Goal: Information Seeking & Learning: Learn about a topic

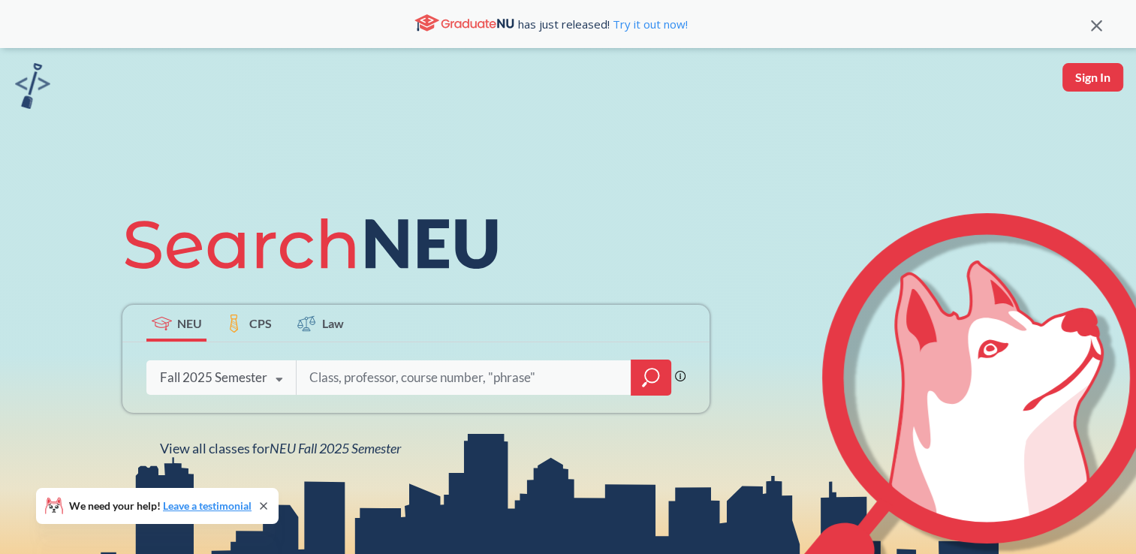
click at [349, 376] on input "search" at bounding box center [464, 378] width 312 height 32
type input "d"
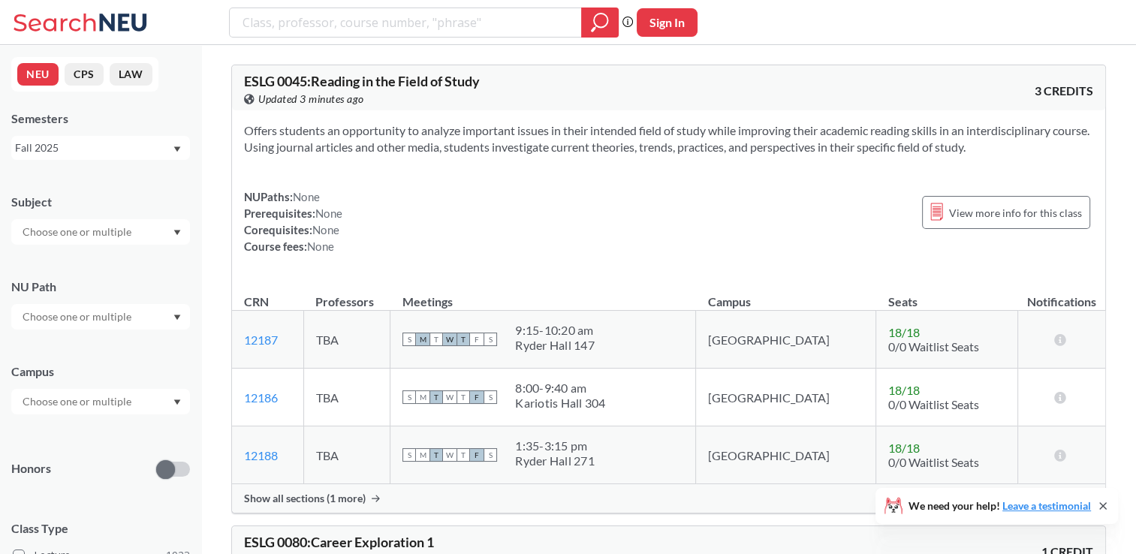
click at [118, 314] on input "text" at bounding box center [78, 317] width 126 height 18
type input "diffe"
click at [134, 344] on span "( 115 )" at bounding box center [131, 350] width 24 height 13
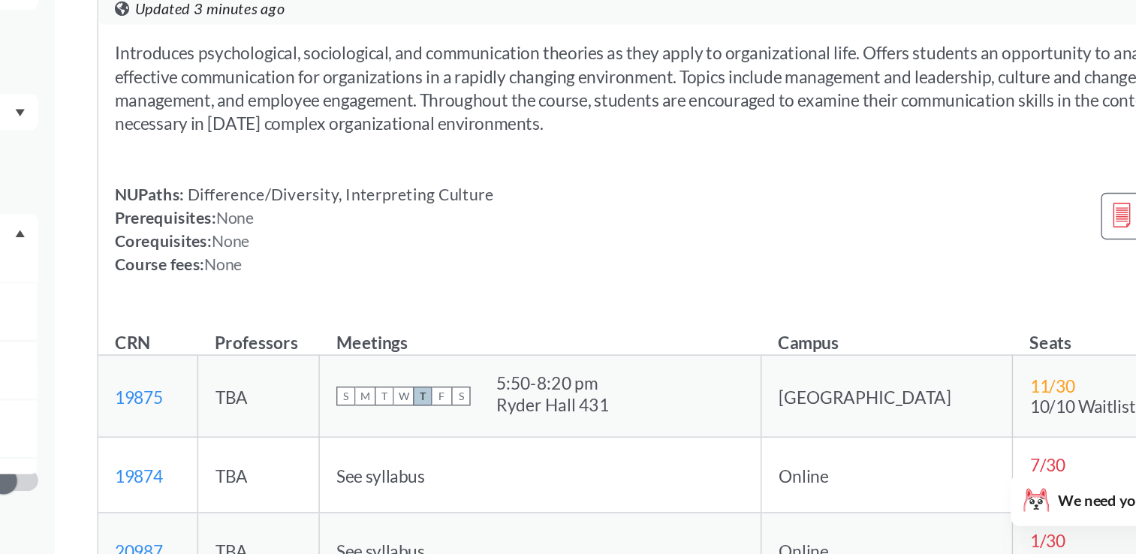
scroll to position [357, 0]
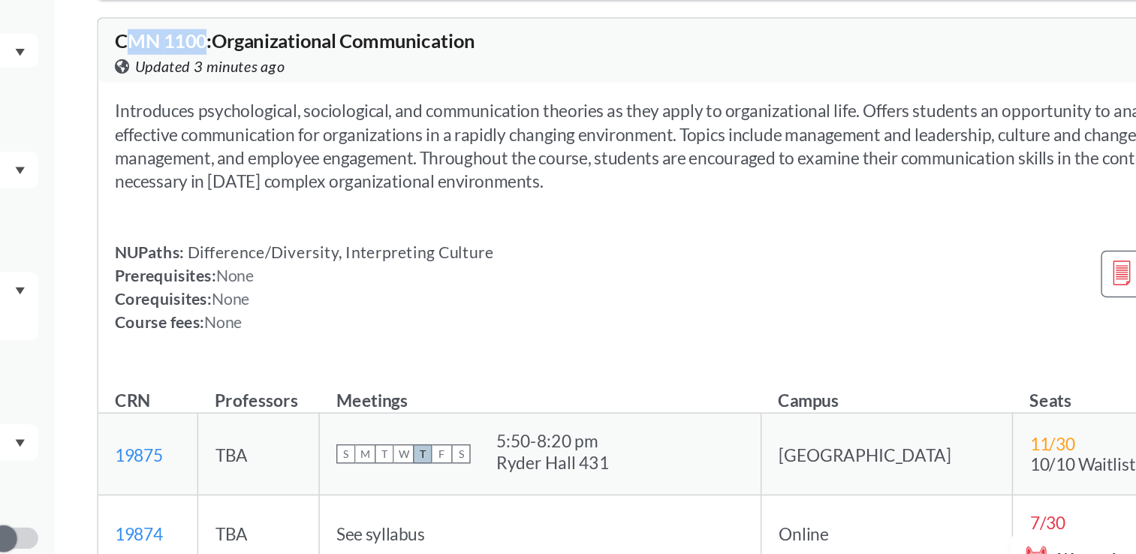
drag, startPoint x: 309, startPoint y: 161, endPoint x: 252, endPoint y: 159, distance: 57.1
click at [252, 149] on span "CMN 1100 : Organizational Communication" at bounding box center [371, 141] width 254 height 17
drag, startPoint x: 246, startPoint y: 159, endPoint x: 307, endPoint y: 163, distance: 61.7
click at [307, 149] on span "CMN 1100 : Organizational Communication" at bounding box center [371, 141] width 254 height 17
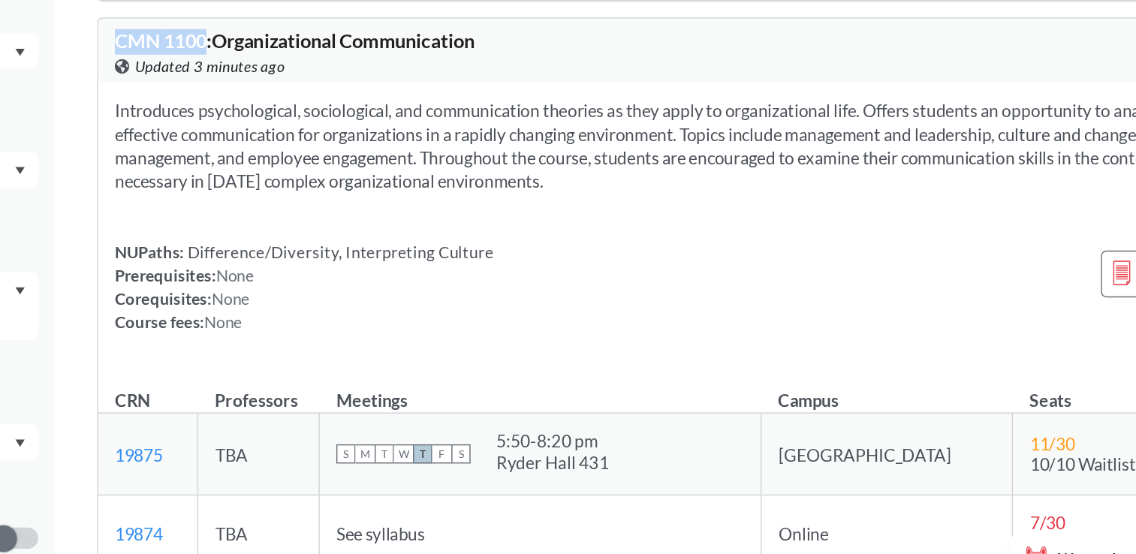
copy span "CMN 1100"
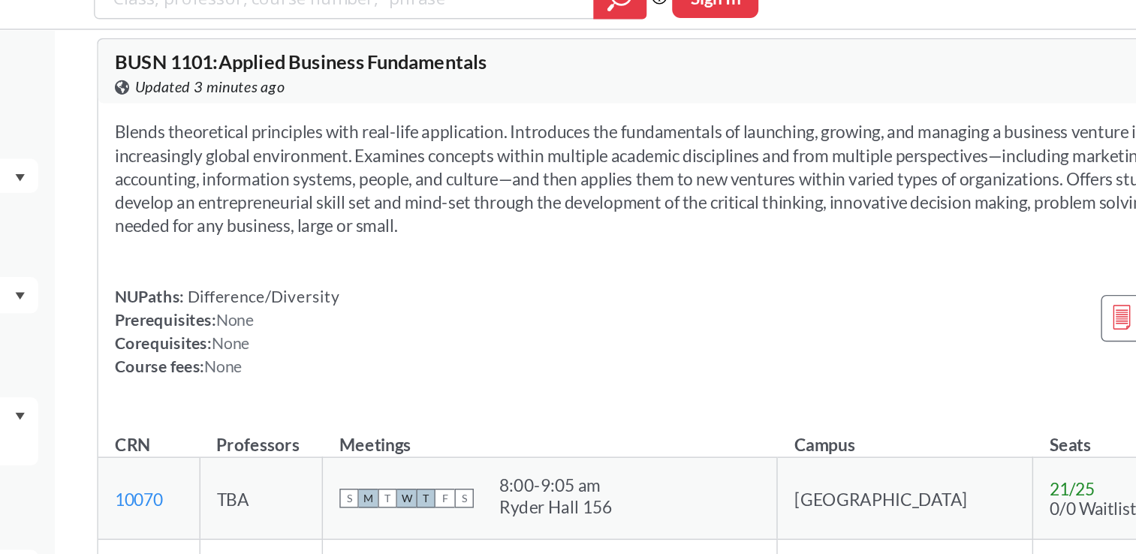
scroll to position [1268, 0]
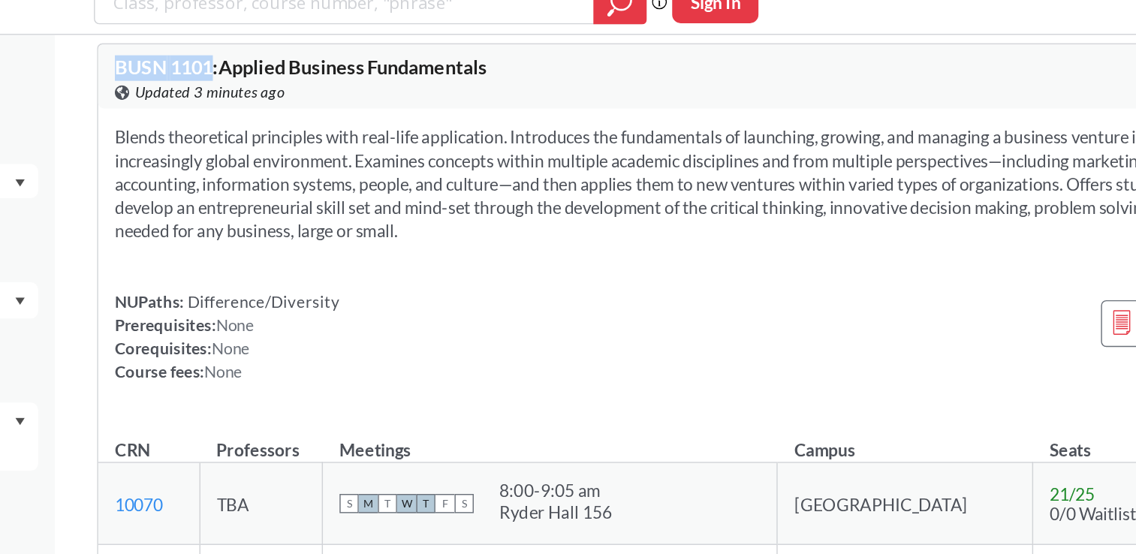
drag, startPoint x: 314, startPoint y: 87, endPoint x: 246, endPoint y: 88, distance: 68.3
click at [246, 76] on span "BUSN 1101 : Applied Business Fundamentals" at bounding box center [375, 67] width 262 height 17
copy span "BUSN 1101"
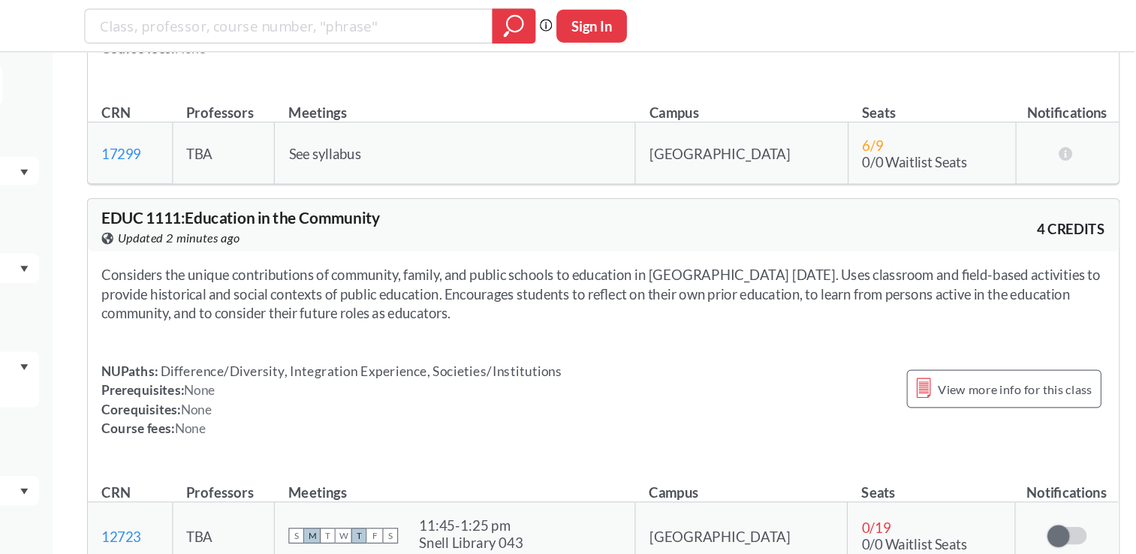
scroll to position [5415, 0]
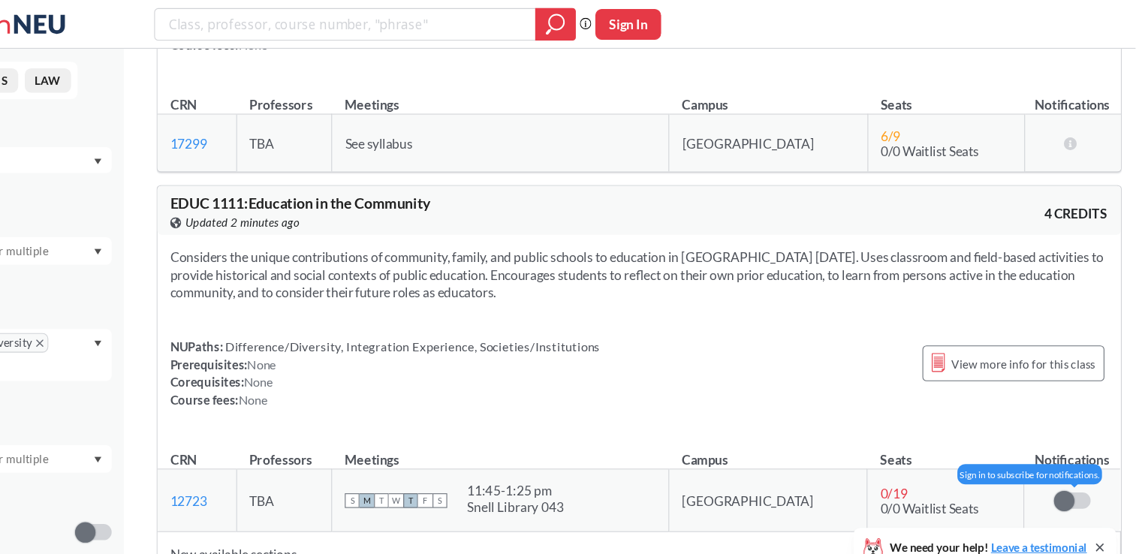
click at [1061, 453] on span at bounding box center [1070, 462] width 19 height 19
click at [1061, 455] on input "checkbox" at bounding box center [1061, 455] width 0 height 0
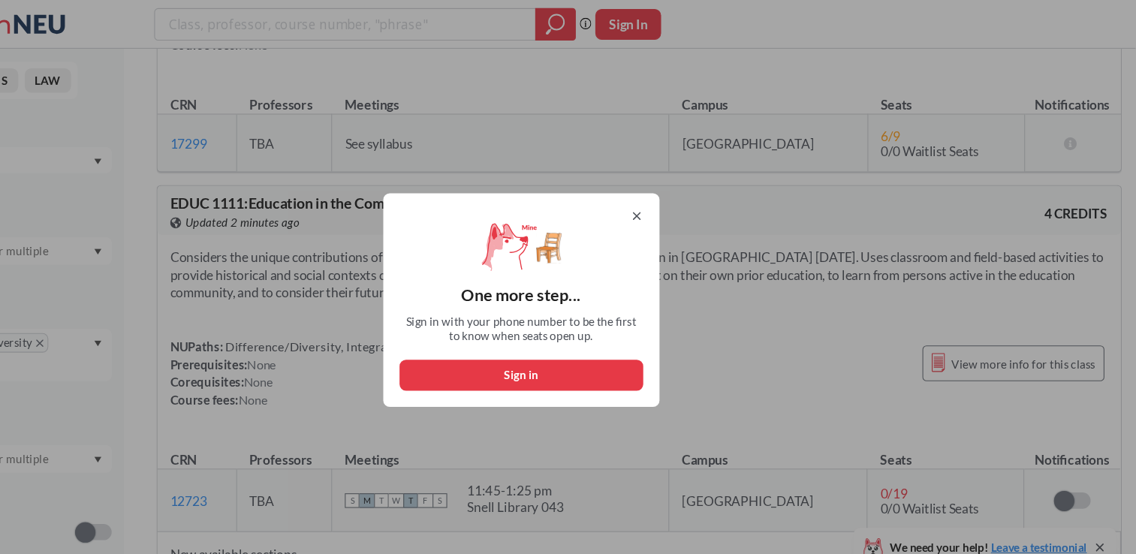
click at [619, 348] on button "Sign in" at bounding box center [568, 347] width 225 height 29
select select "US"
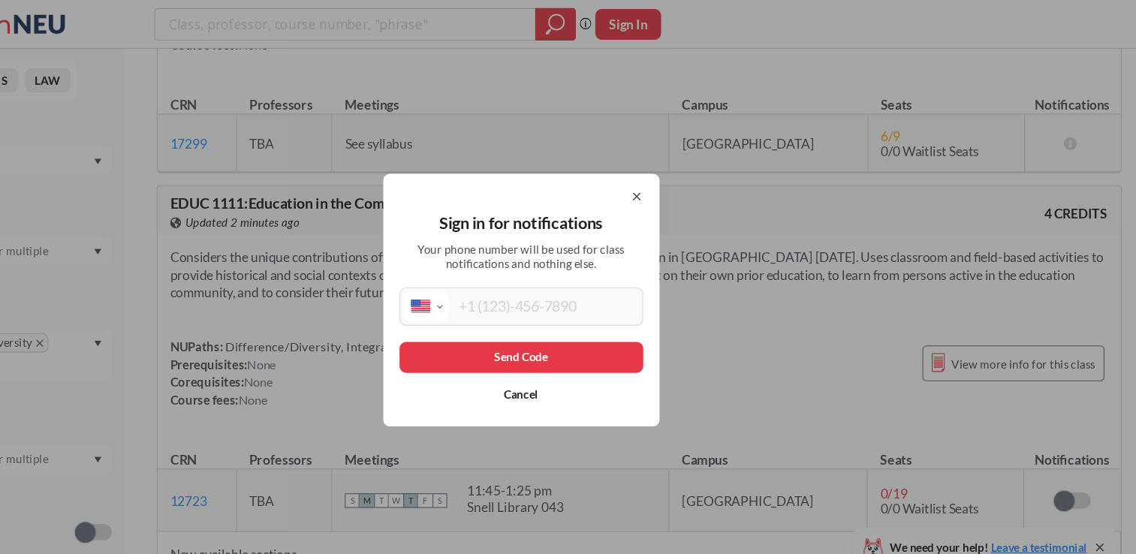
click at [604, 284] on input "tel" at bounding box center [590, 284] width 176 height 28
type input "[PHONE_NUMBER]"
click at [574, 330] on button "Send Code" at bounding box center [568, 330] width 225 height 29
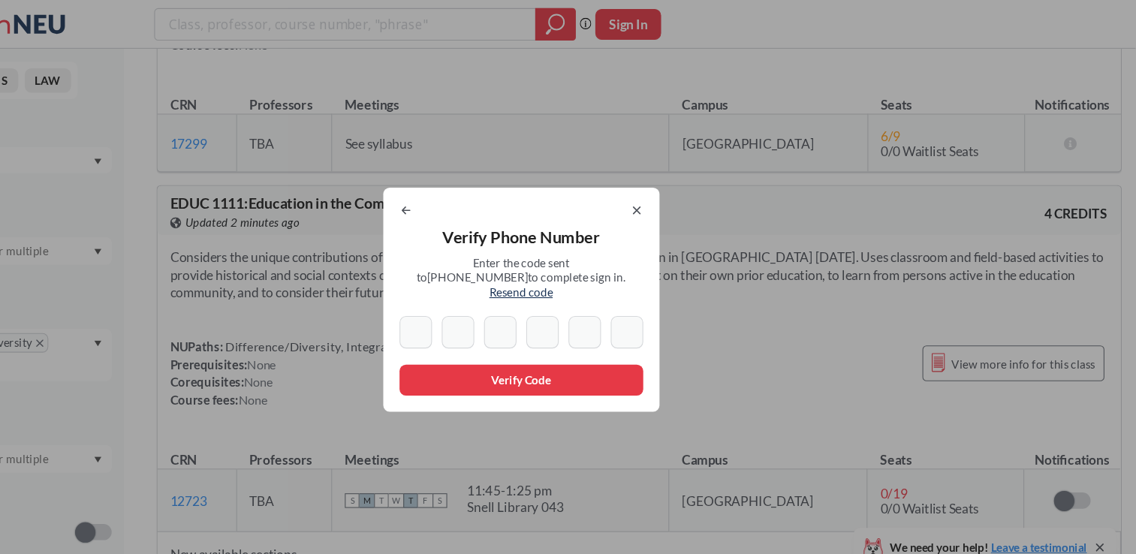
type input "7"
type input "5"
type input "2"
type input "8"
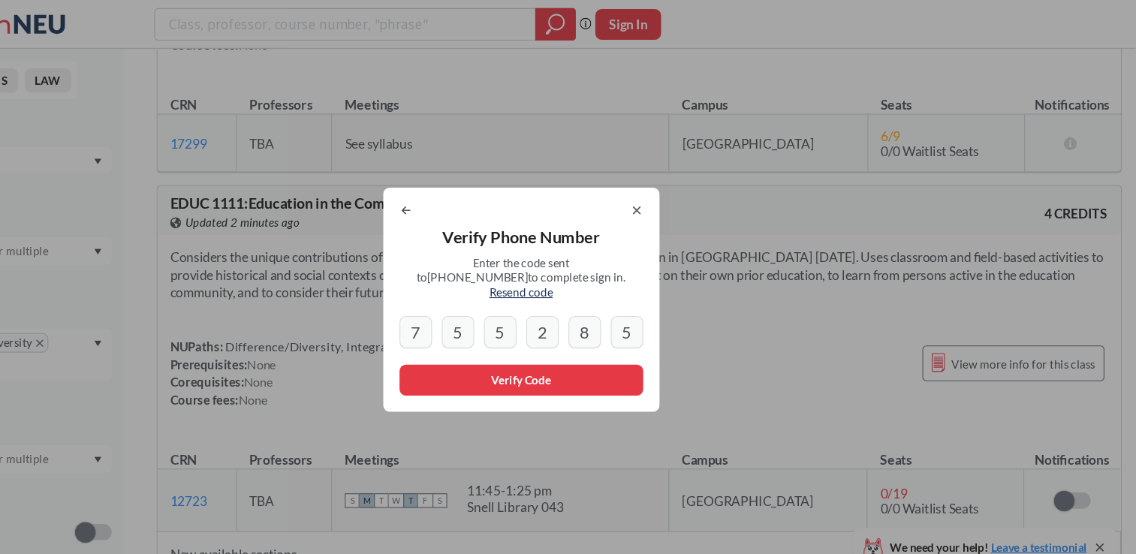
type input "5"
click at [627, 295] on input "8" at bounding box center [627, 307] width 30 height 30
type input "8"
click at [673, 303] on input "5" at bounding box center [666, 307] width 30 height 30
type input "5"
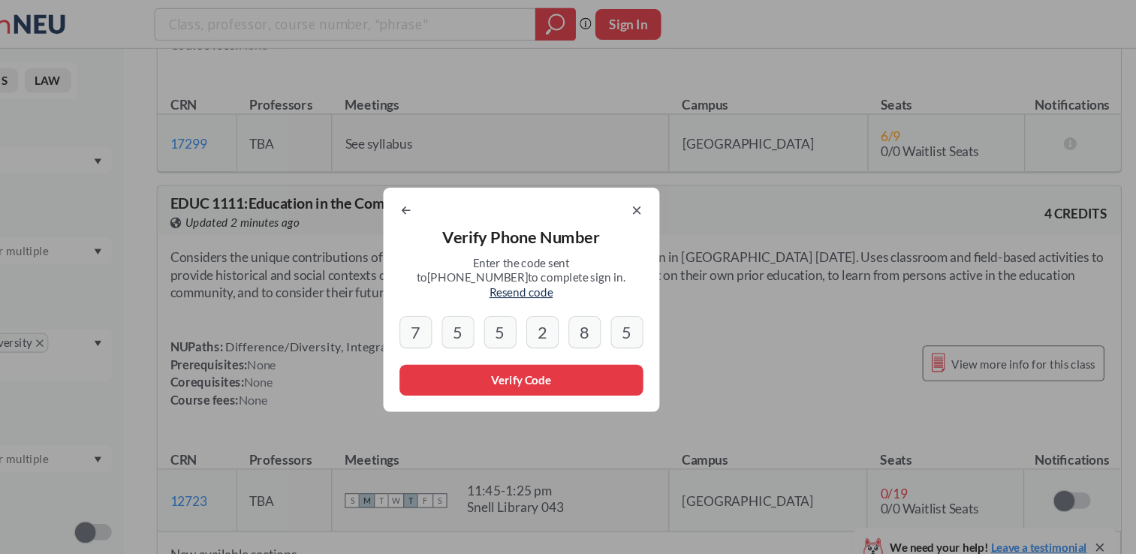
click at [678, 200] on icon at bounding box center [675, 194] width 12 height 12
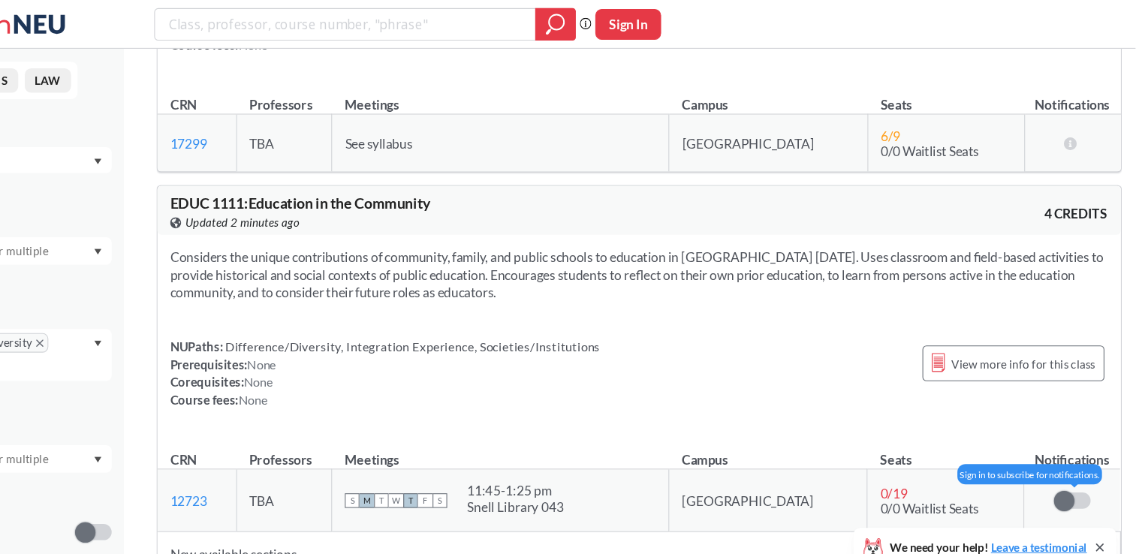
click at [1062, 453] on span at bounding box center [1070, 462] width 19 height 19
click at [1061, 455] on input "checkbox" at bounding box center [1061, 455] width 0 height 0
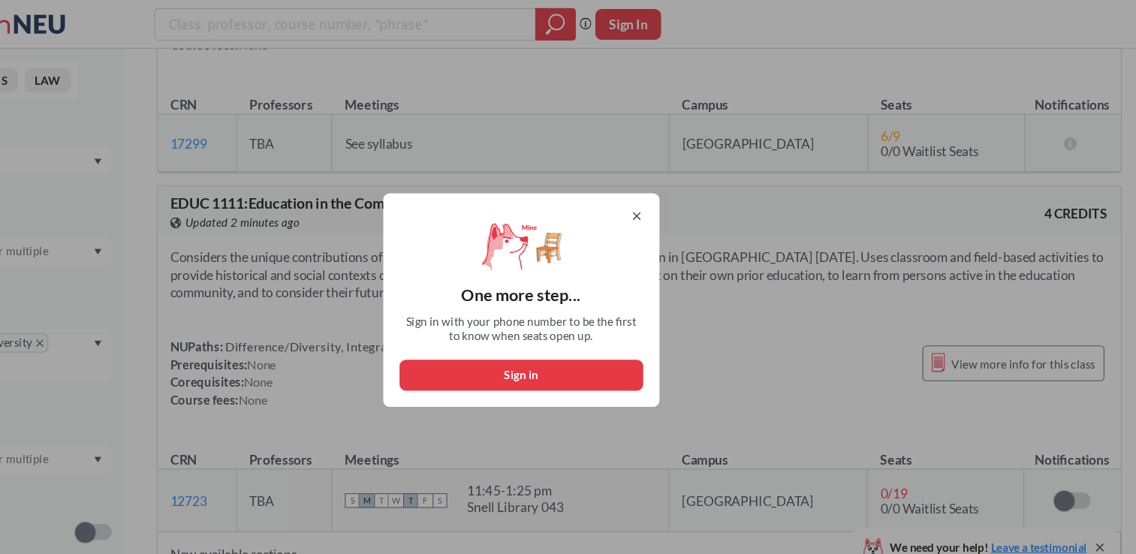
click at [619, 348] on button "Sign in" at bounding box center [568, 347] width 225 height 29
select select "US"
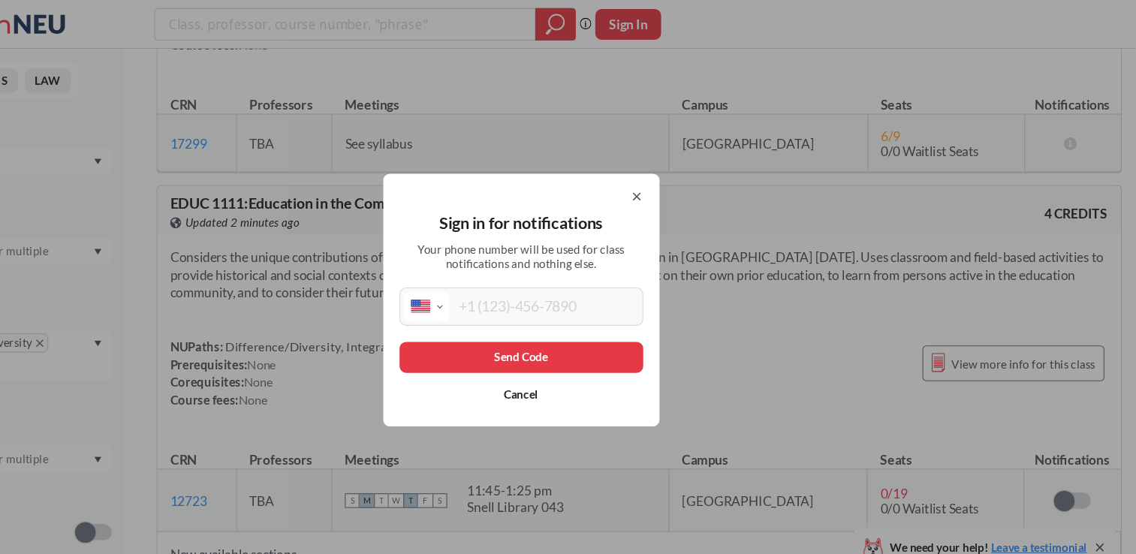
click at [605, 282] on input "tel" at bounding box center [590, 284] width 176 height 28
type input "[PHONE_NUMBER]"
click at [573, 327] on button "Send Code" at bounding box center [568, 330] width 225 height 29
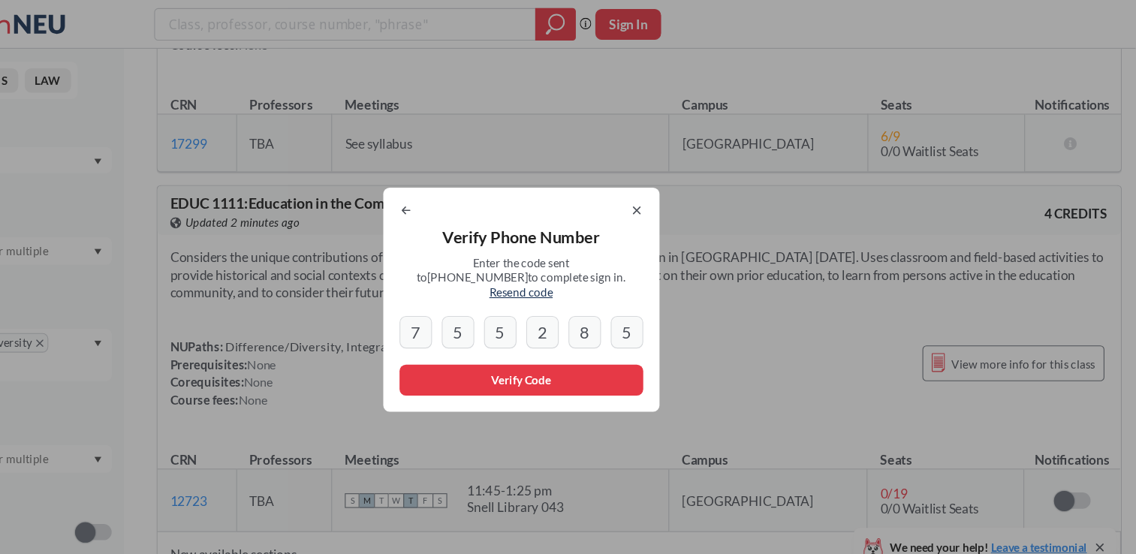
click at [598, 264] on span "Resend code" at bounding box center [568, 270] width 59 height 13
click at [673, 301] on input "5" at bounding box center [666, 307] width 30 height 30
click at [583, 329] on div "Verify Phone Number Enter the code sent to +1 570 687 6571 to complete sign in.…" at bounding box center [568, 276] width 255 height 207
click at [600, 342] on button "Verify Code" at bounding box center [568, 351] width 225 height 29
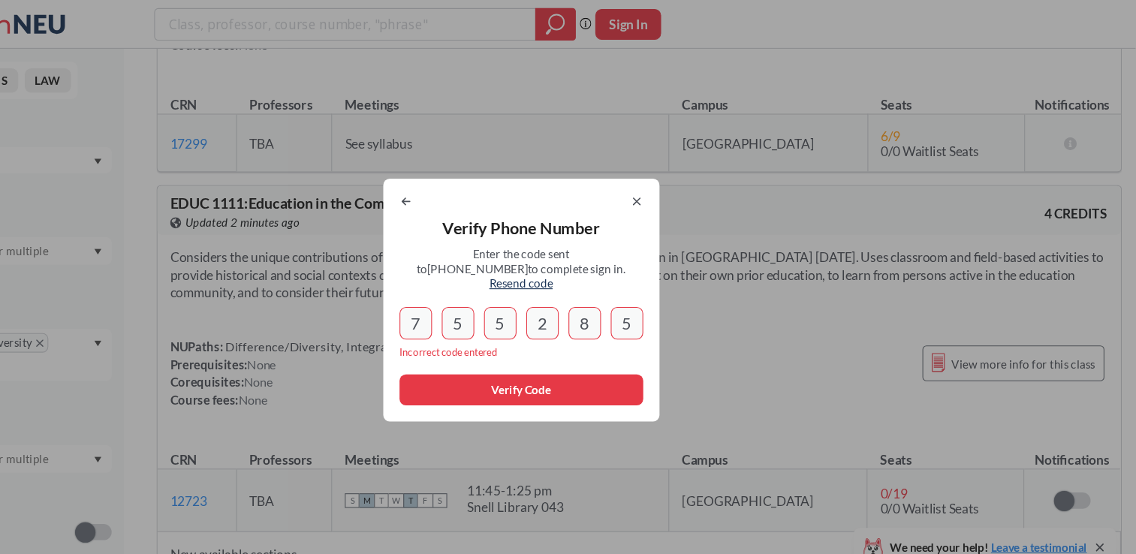
click at [679, 297] on input "5" at bounding box center [666, 299] width 30 height 30
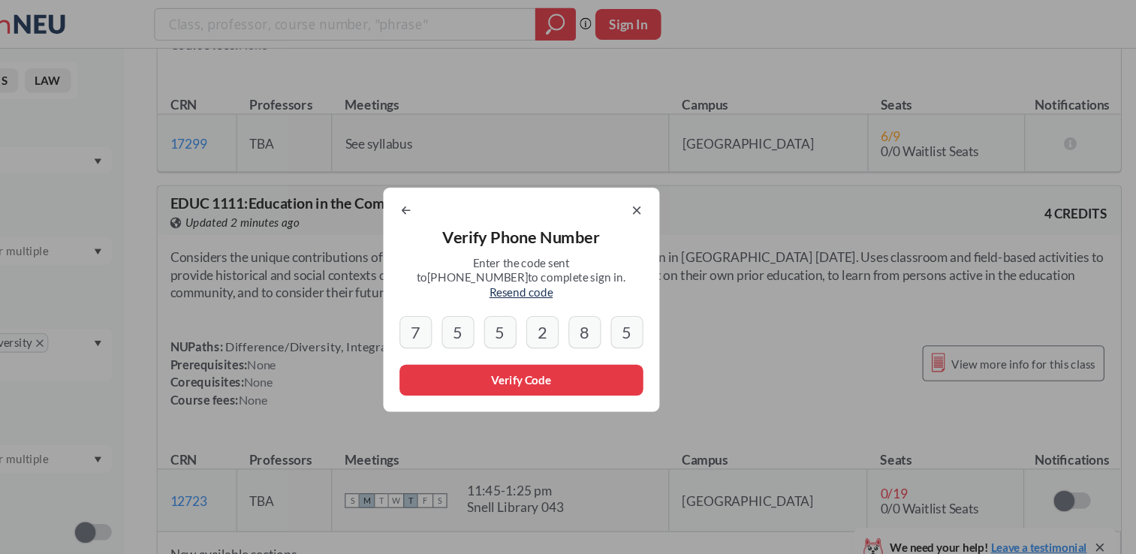
type input "5"
click at [465, 197] on icon at bounding box center [461, 194] width 7 height 6
select select "US"
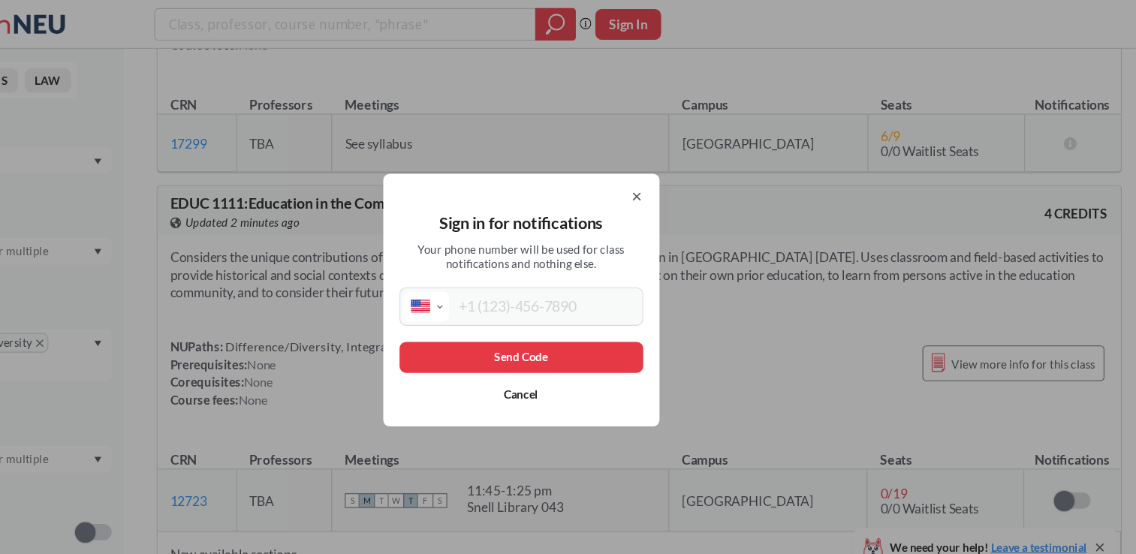
click at [574, 282] on input "tel" at bounding box center [590, 284] width 176 height 28
type input "[PHONE_NUMBER]"
click at [587, 331] on button "Send Code" at bounding box center [568, 330] width 225 height 29
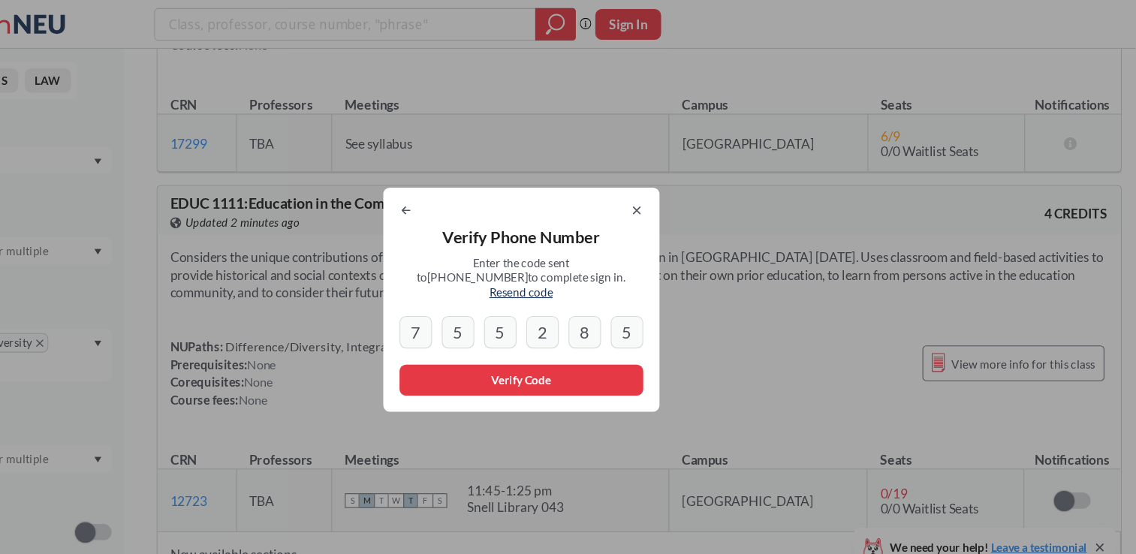
click at [688, 200] on div "Verify Phone Number Enter the code sent to +1 570 687 6571 to complete sign in.…" at bounding box center [568, 276] width 255 height 207
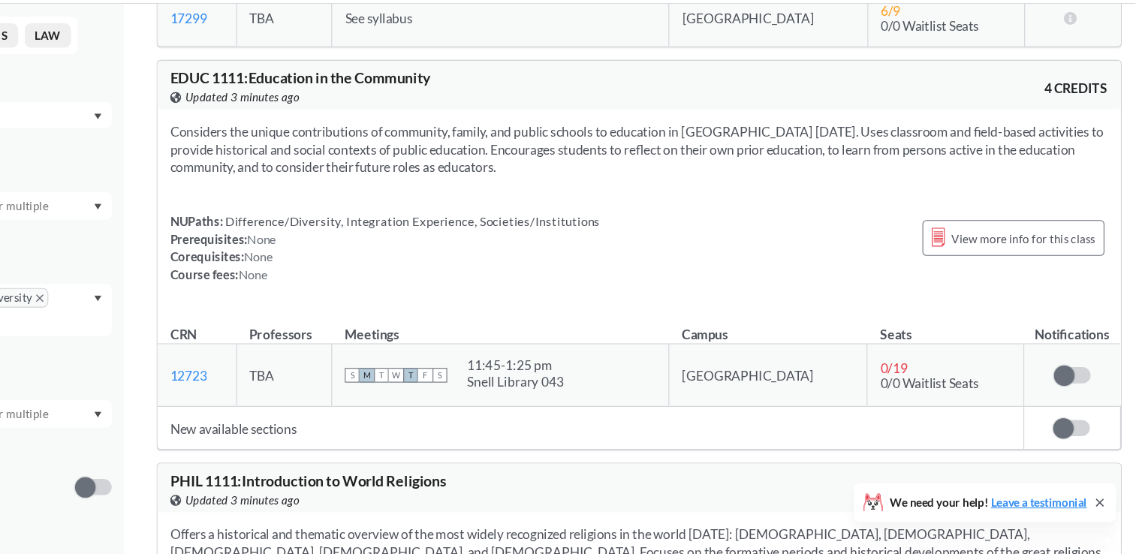
scroll to position [5490, 0]
click at [1071, 381] on label at bounding box center [1078, 388] width 34 height 15
click at [1061, 381] on input "checkbox" at bounding box center [1061, 381] width 0 height 0
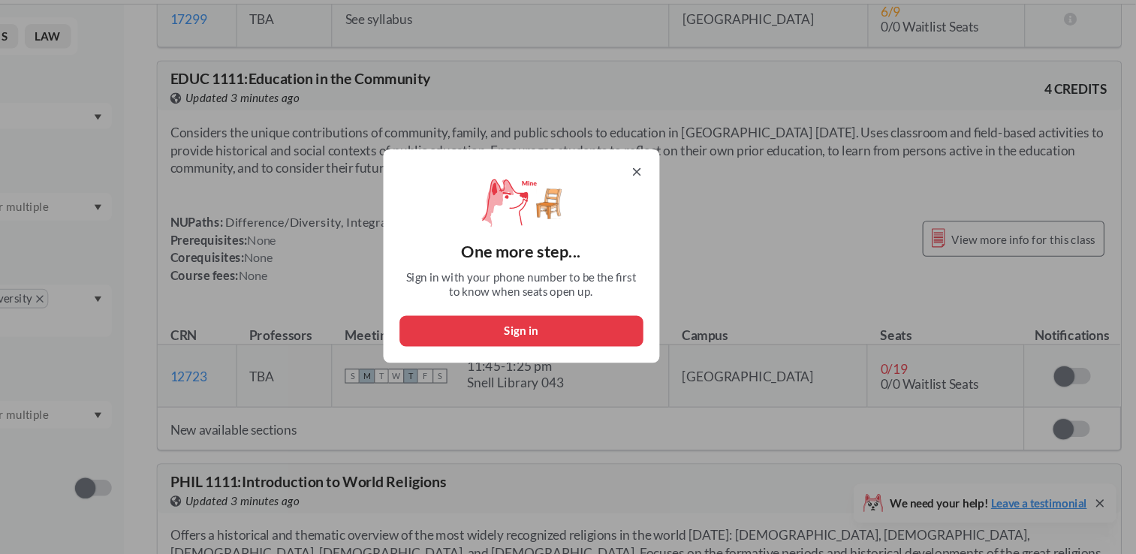
click at [611, 354] on button "Sign in" at bounding box center [568, 347] width 225 height 29
select select "US"
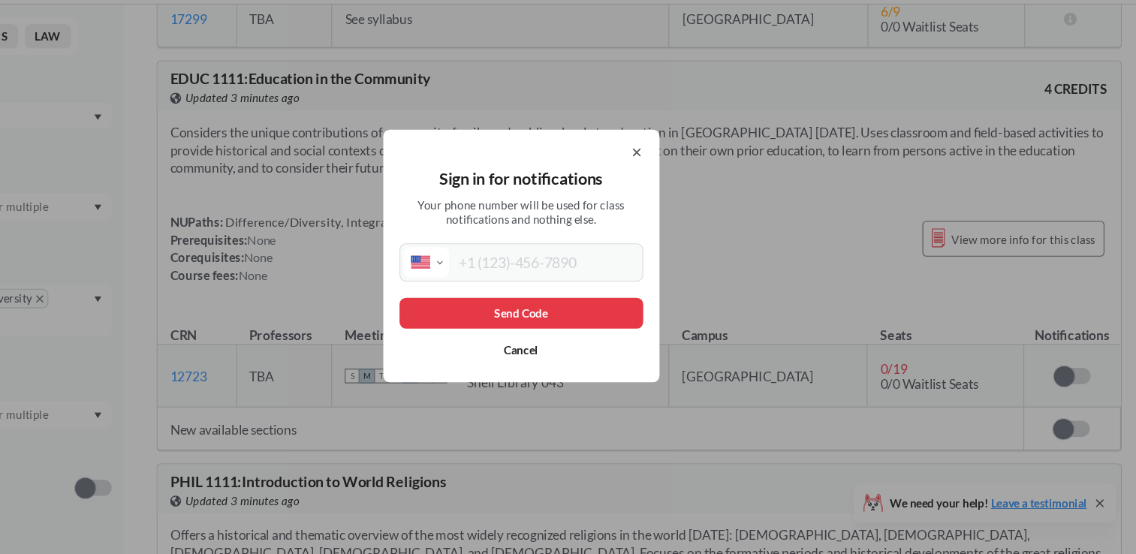
click at [566, 285] on input "tel" at bounding box center [590, 284] width 176 height 28
type input "[PHONE_NUMBER]"
click at [582, 333] on button "Send Code" at bounding box center [568, 330] width 225 height 29
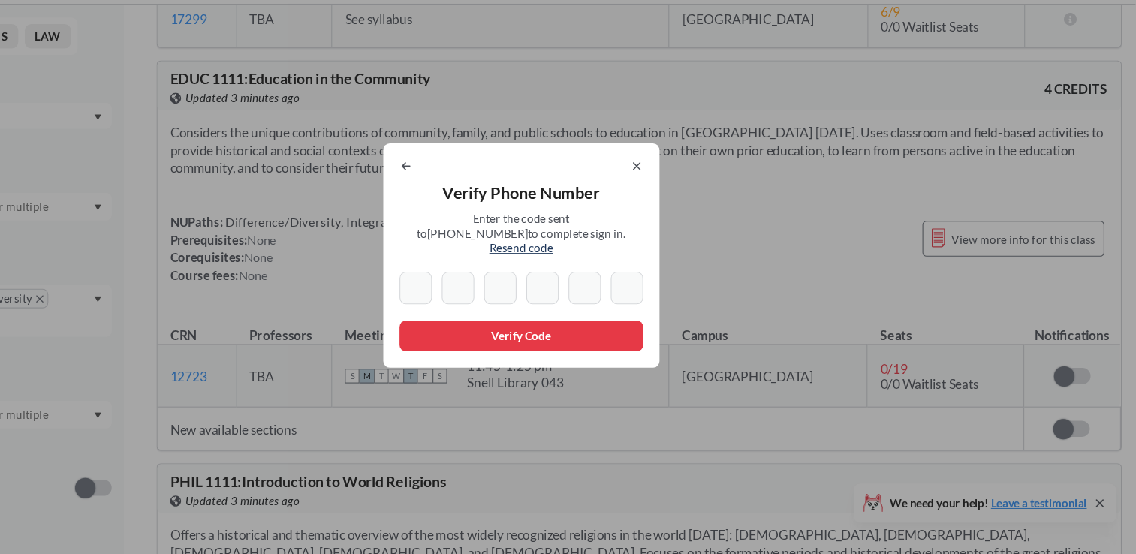
type input "7"
type input "5"
type input "2"
type input "5"
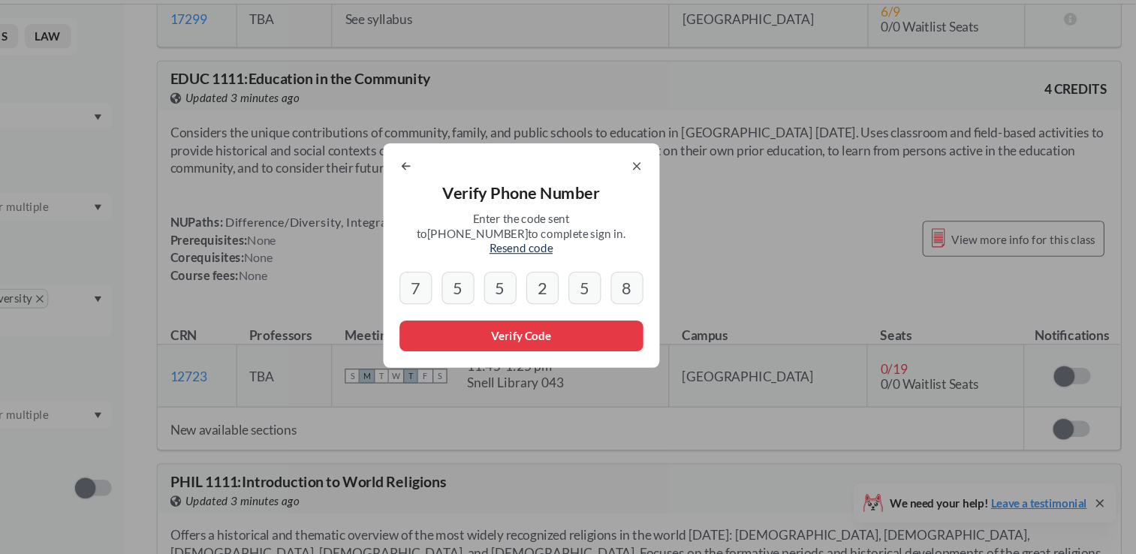
type input "8"
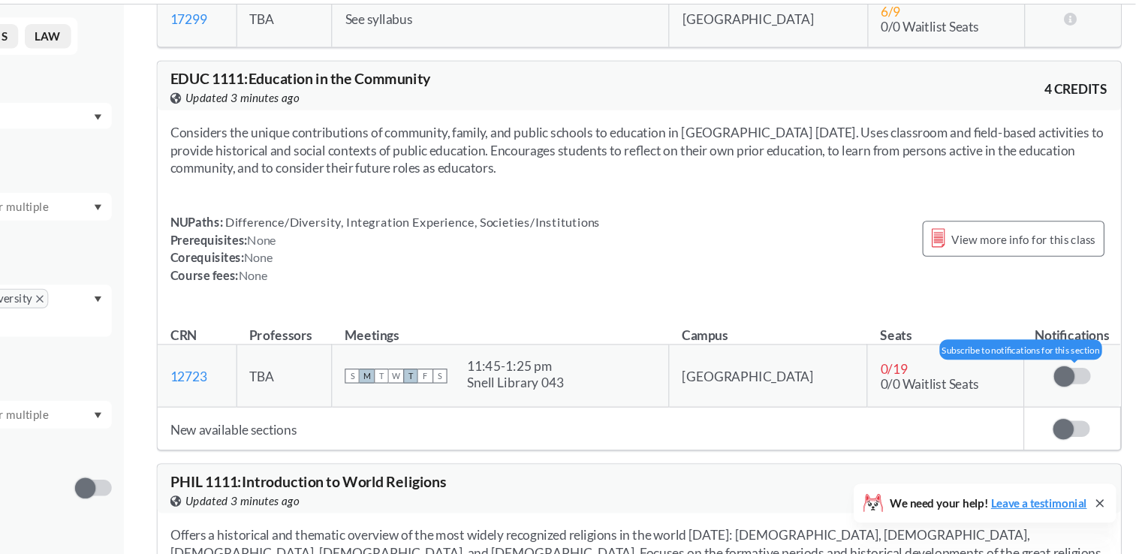
click at [1068, 381] on label at bounding box center [1078, 388] width 34 height 15
click at [1061, 381] on input "checkbox" at bounding box center [1061, 381] width 0 height 0
click at [1062, 429] on label at bounding box center [1077, 436] width 34 height 15
click at [1060, 429] on input "checkbox" at bounding box center [1060, 429] width 0 height 0
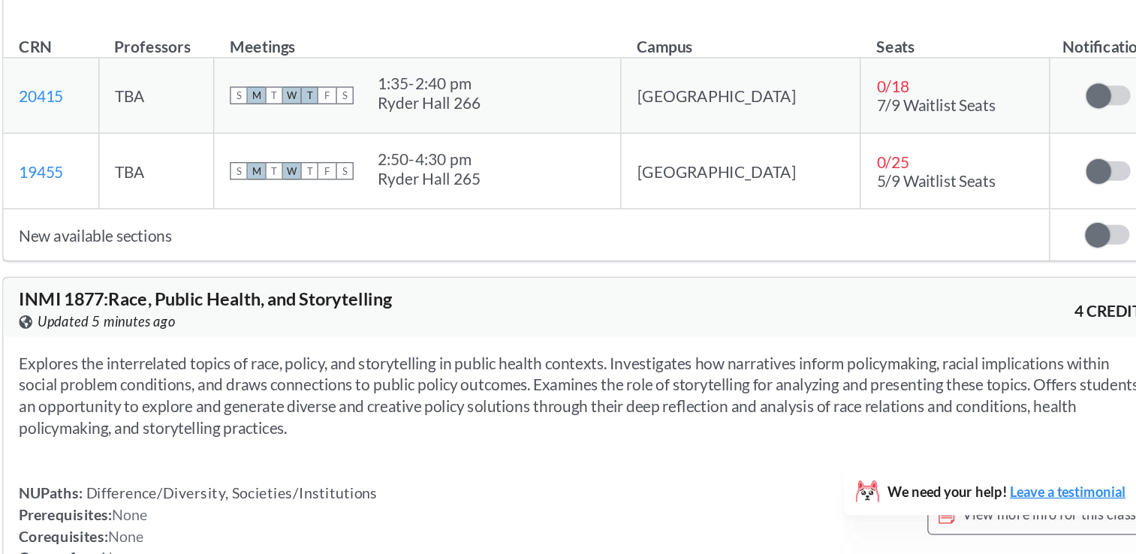
scroll to position [15589, 0]
click at [296, 349] on span "INMI 1877 : Race, Public Health, and Storytelling" at bounding box center [386, 357] width 285 height 17
copy span "1877"
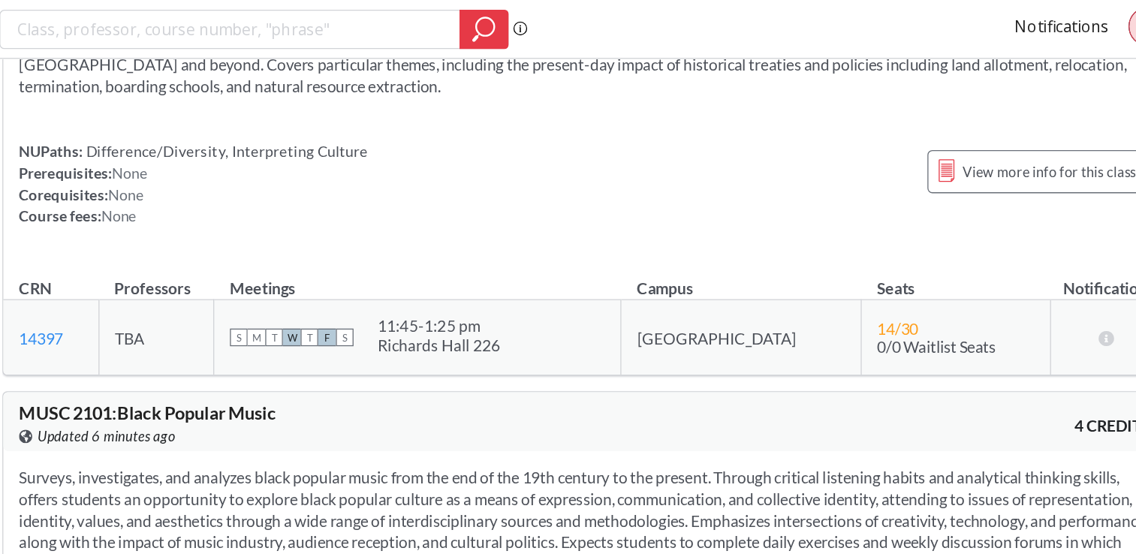
scroll to position [16328, 0]
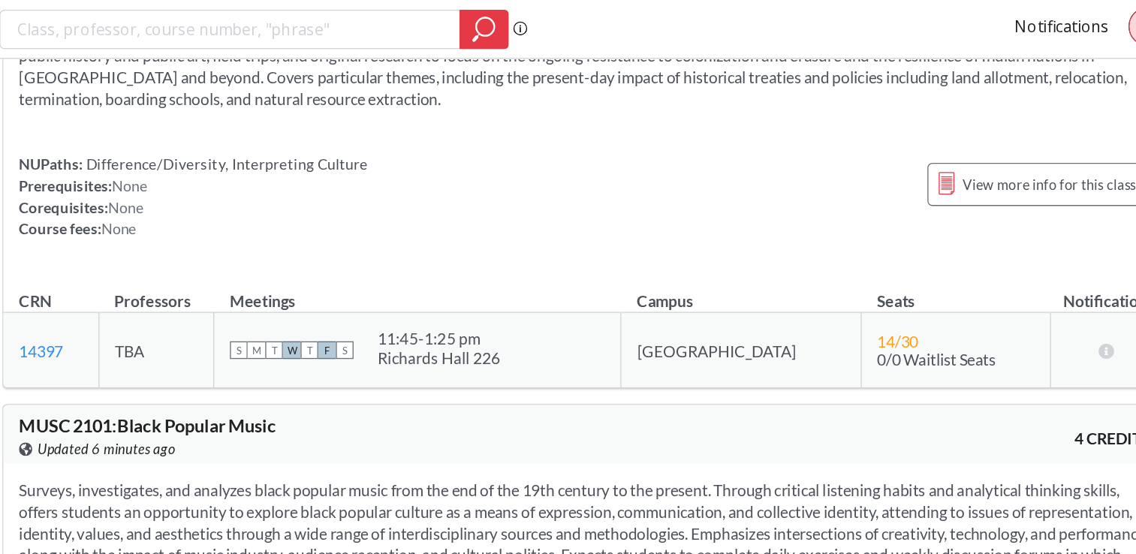
click at [264, 318] on span "MUSC 2101 : Black Popular Music" at bounding box center [342, 326] width 197 height 17
click at [294, 318] on span "MUSC 2101 : Black Popular Music" at bounding box center [342, 326] width 197 height 17
copy span "2101"
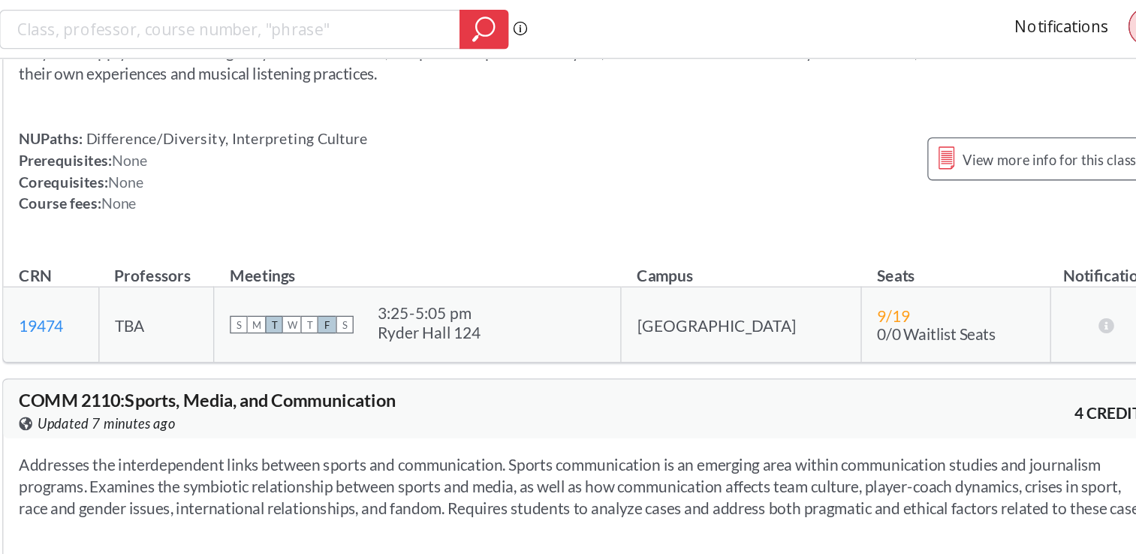
scroll to position [16649, 0]
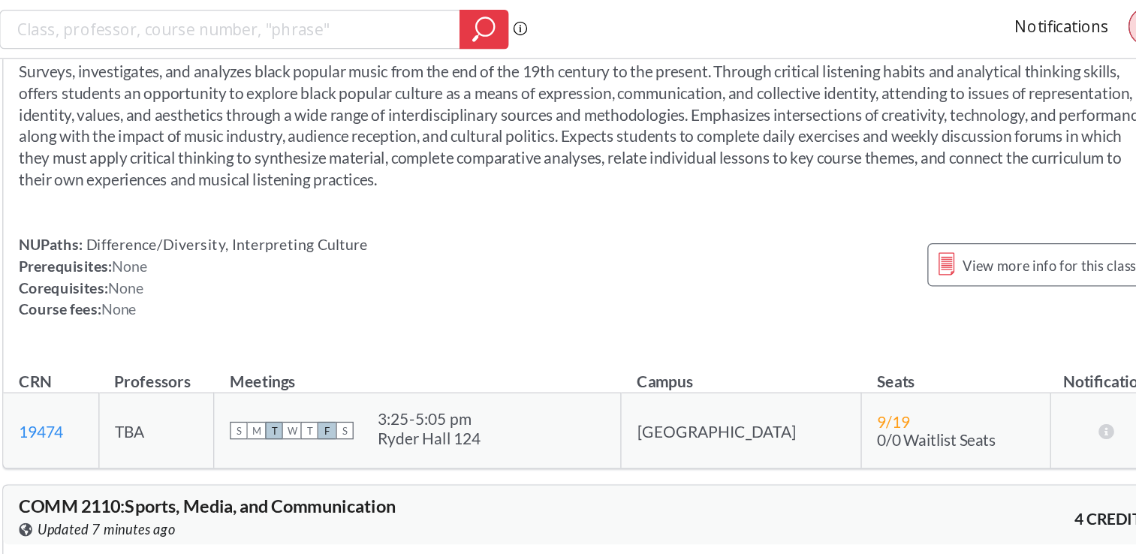
click at [298, 379] on span "COMM 2110 : Sports, Media, and Communication" at bounding box center [388, 387] width 288 height 17
copy span "2110"
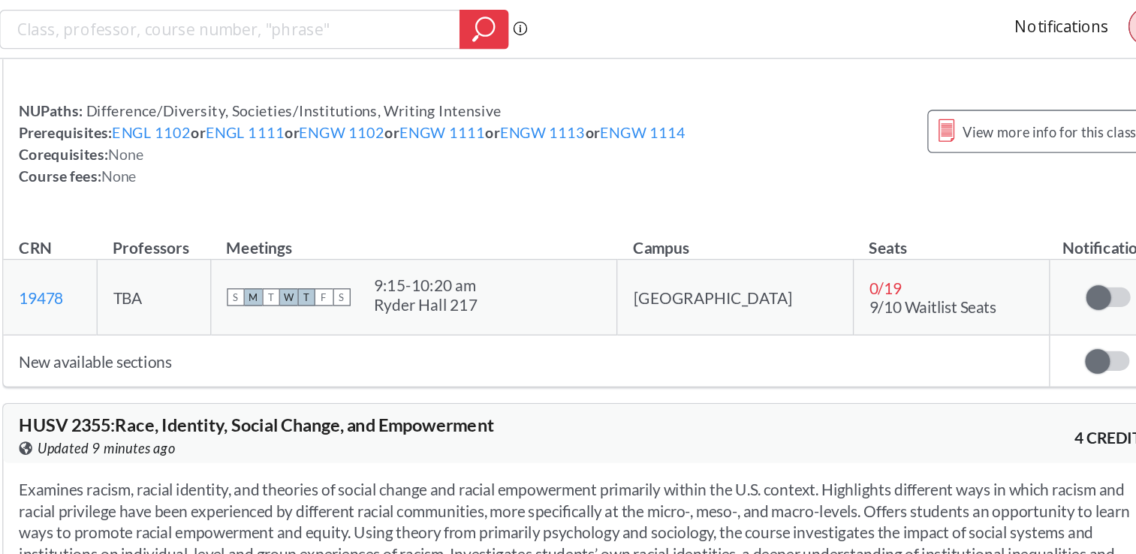
scroll to position [26810, 0]
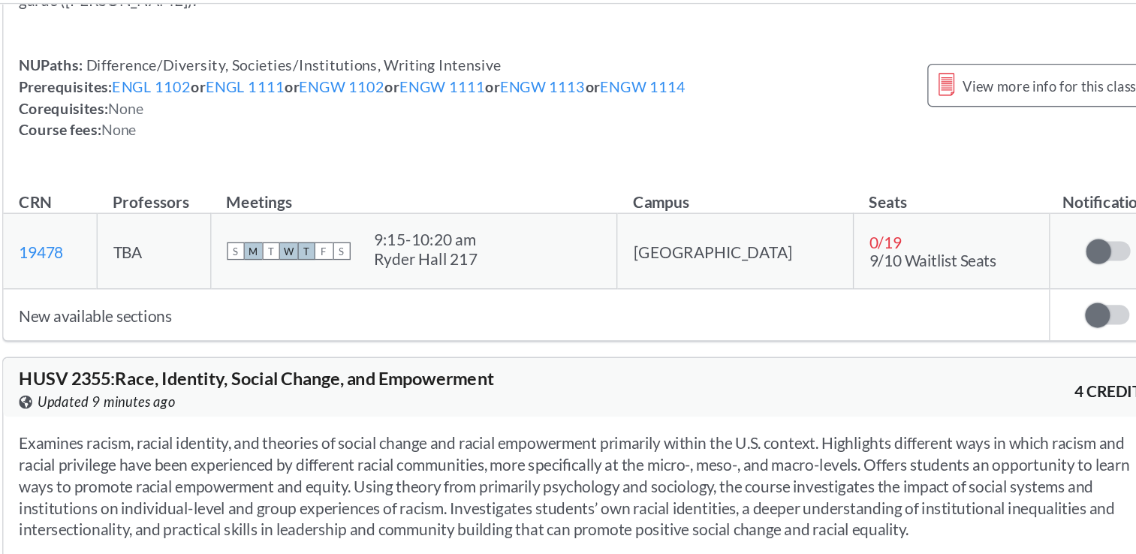
click at [259, 324] on span "HUSV 2355 : Race, Identity, Social Change, and Empowerment" at bounding box center [425, 332] width 363 height 17
copy span "HUSV"
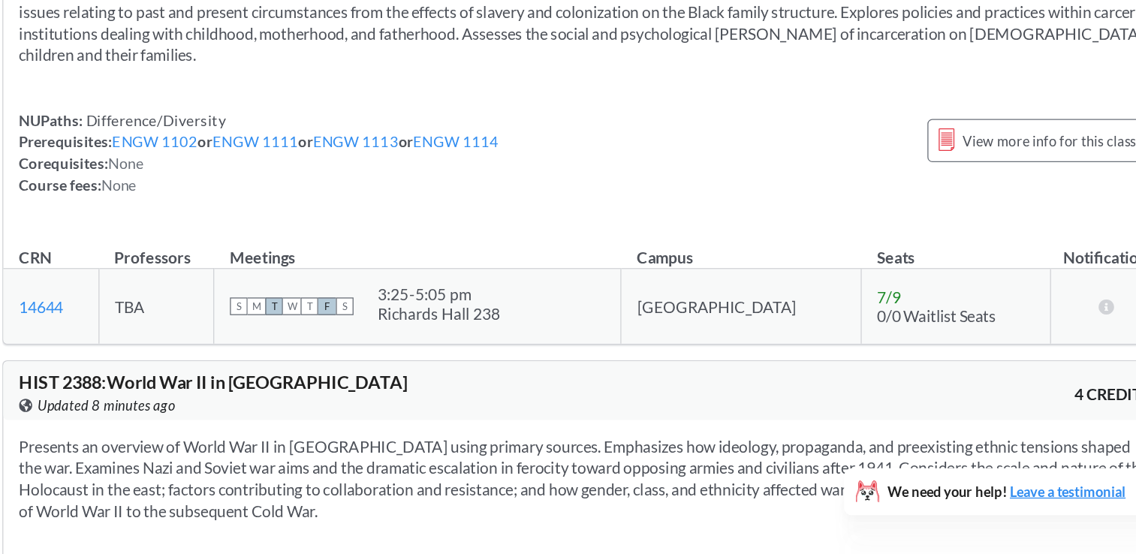
scroll to position [29326, 0]
click at [289, 413] on span "HIST 2388 : World War II in [GEOGRAPHIC_DATA]" at bounding box center [392, 421] width 297 height 17
copy span "2388"
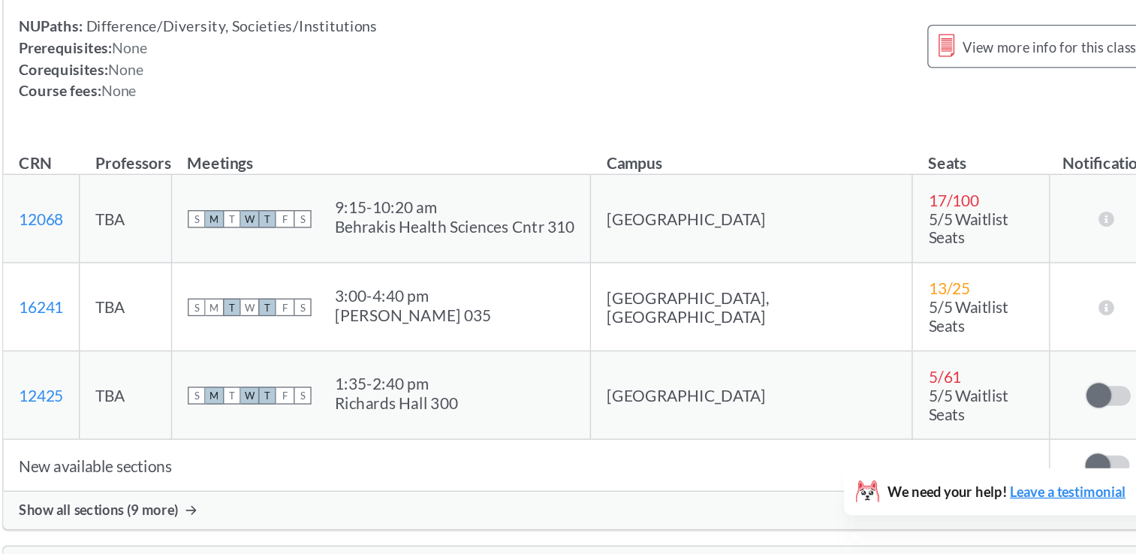
scroll to position [2697, 0]
click at [354, 465] on td "New available sections" at bounding box center [632, 485] width 801 height 40
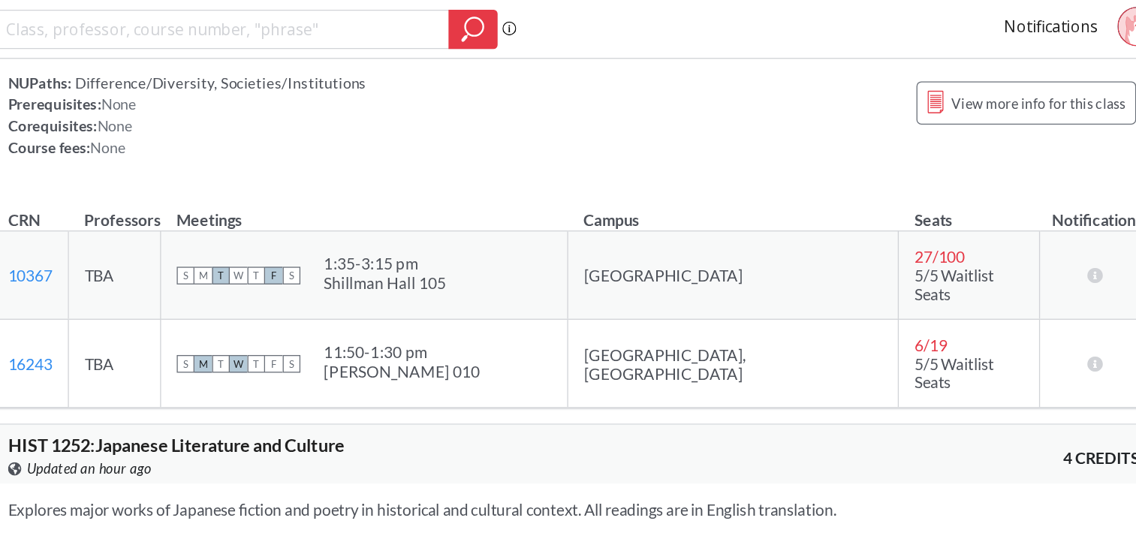
scroll to position [11604, 0]
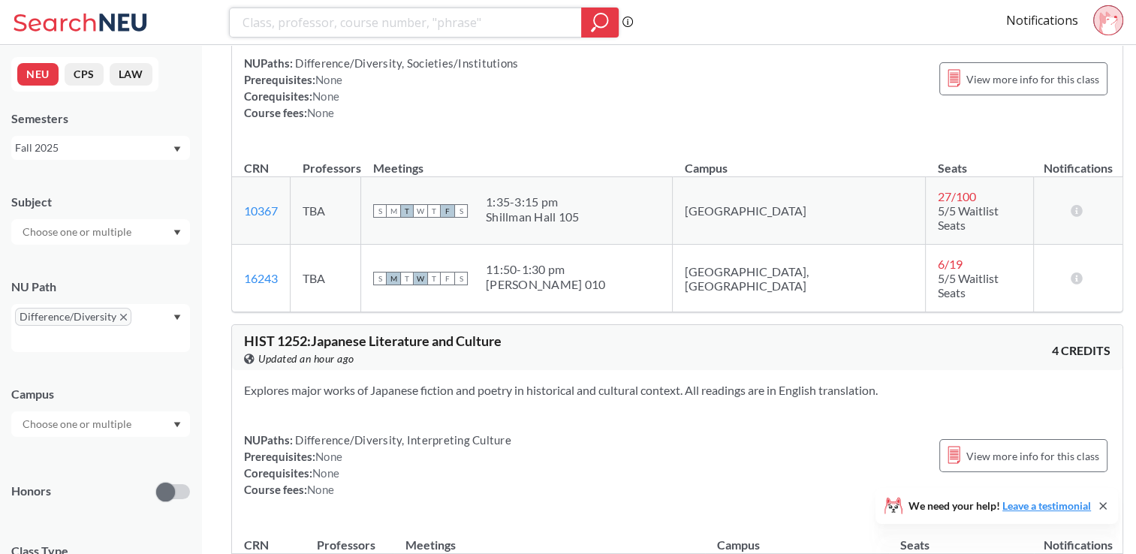
click at [360, 20] on input "search" at bounding box center [406, 23] width 330 height 26
type input "history of tech"
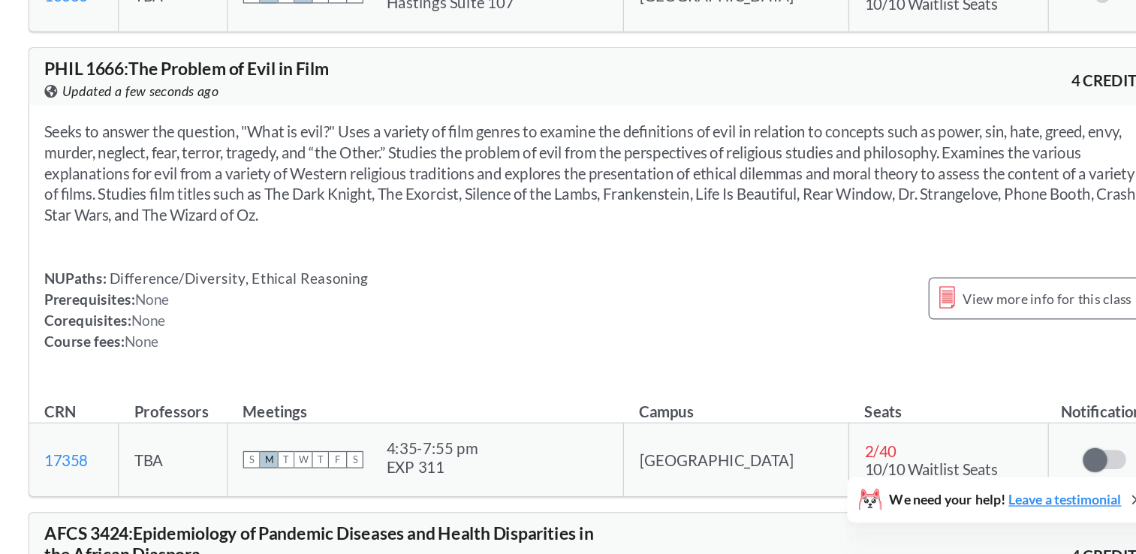
scroll to position [3511, 0]
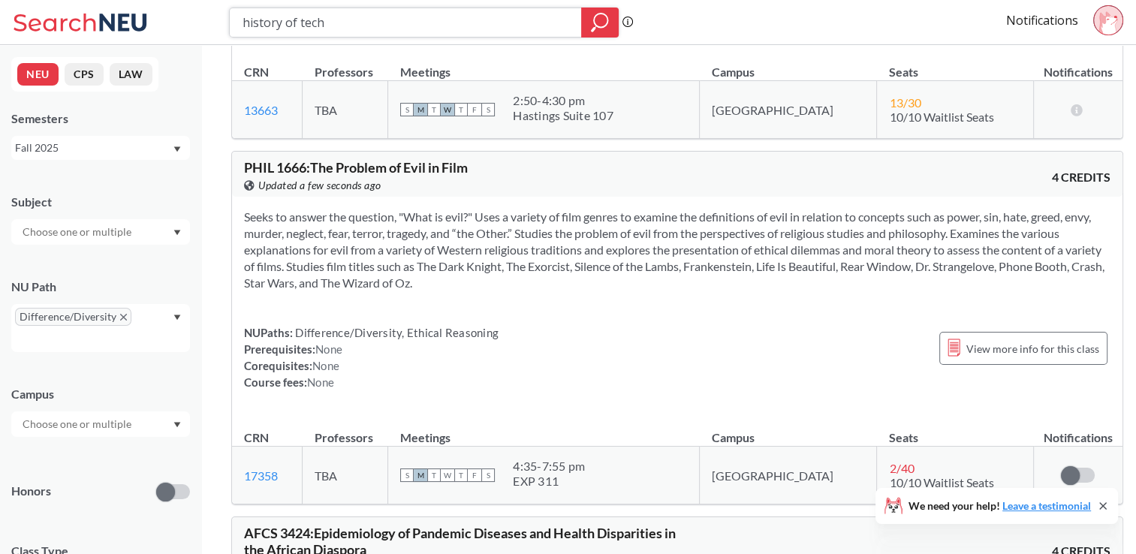
drag, startPoint x: 390, startPoint y: 16, endPoint x: 210, endPoint y: 17, distance: 180.2
click at [210, 17] on div "history of tech Phrase search guarantees the exact search appears in the result…" at bounding box center [568, 22] width 1136 height 45
type input "pirates"
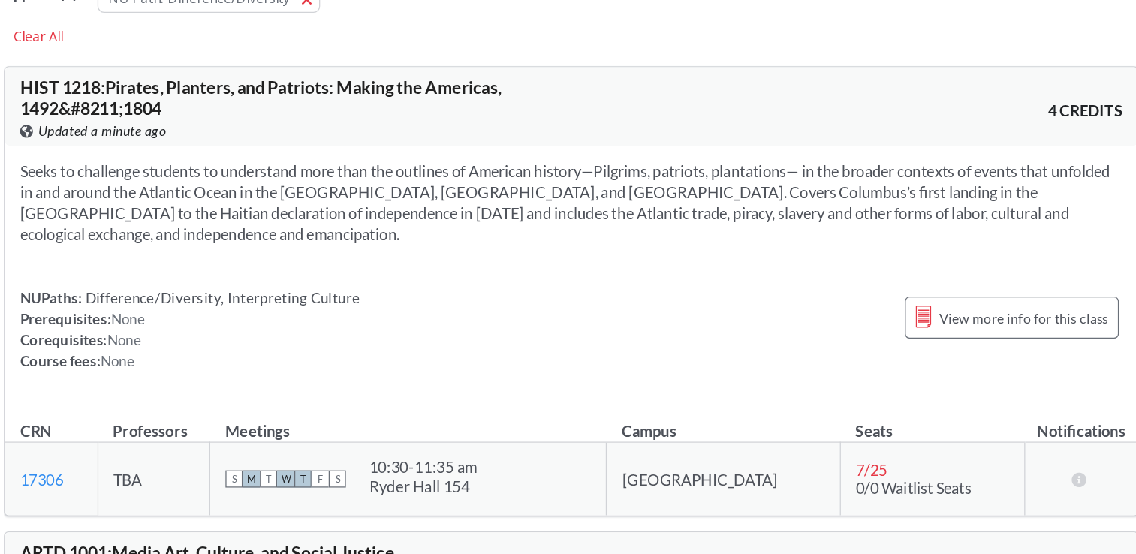
scroll to position [31, 0]
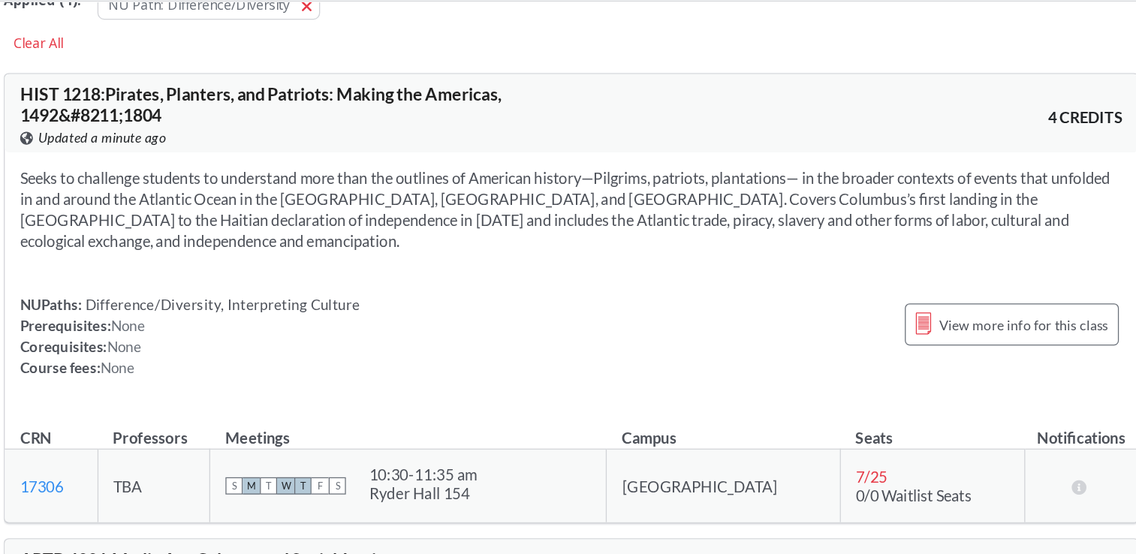
click at [290, 117] on span "HIST 1218 : Pirates, Planters, and Patriots: Making the Americas, 1492&#8211;18…" at bounding box center [433, 126] width 378 height 33
copy span "1218"
